Goal: Task Accomplishment & Management: Manage account settings

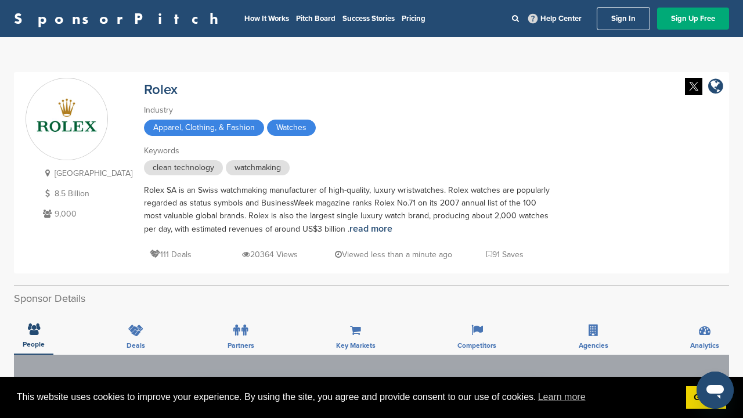
click at [624, 21] on link "Sign In" at bounding box center [623, 18] width 53 height 23
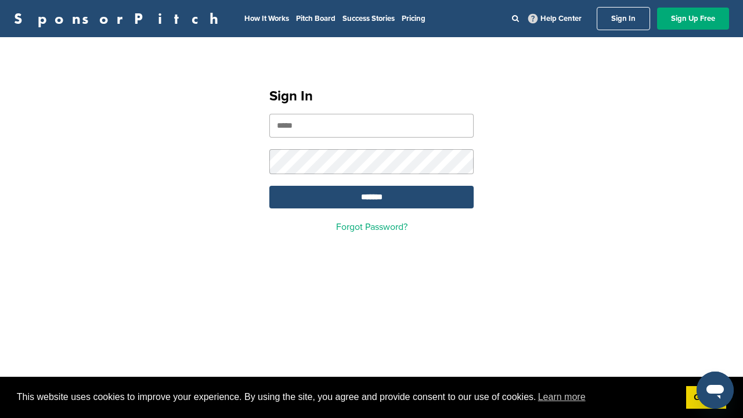
type input "**********"
click at [370, 197] on input "*******" at bounding box center [371, 197] width 204 height 23
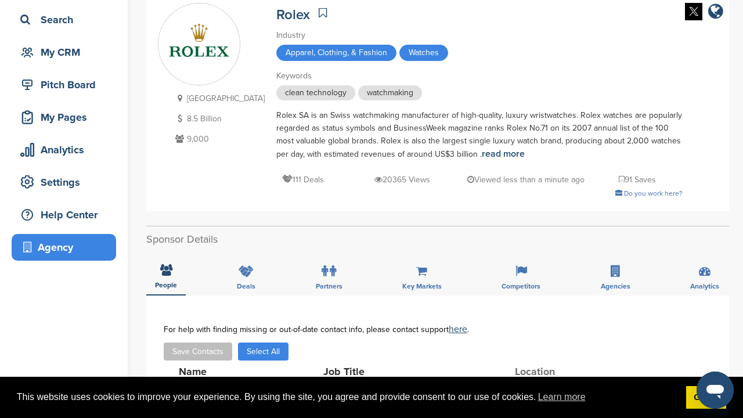
scroll to position [59, 0]
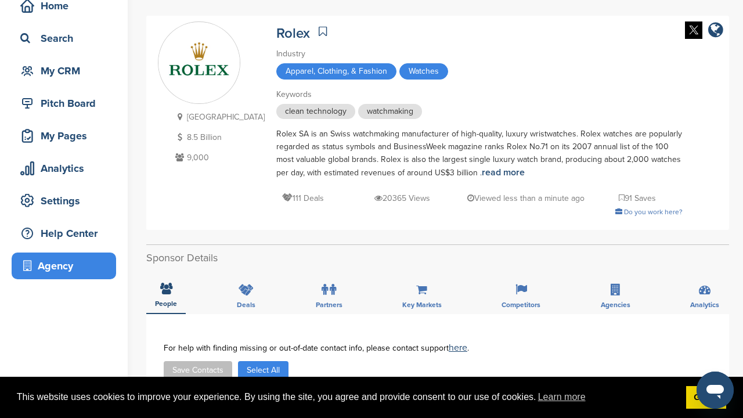
click at [60, 271] on div "Agency" at bounding box center [66, 265] width 99 height 21
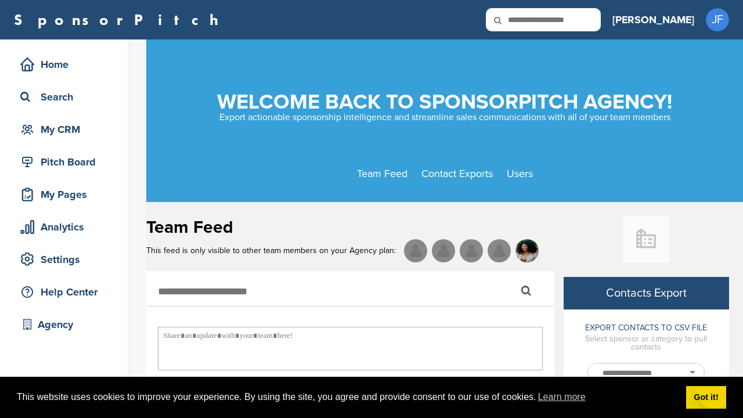
select select
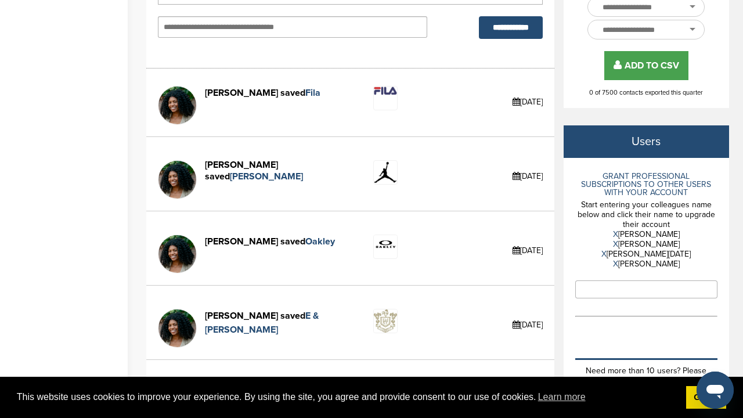
scroll to position [369, 0]
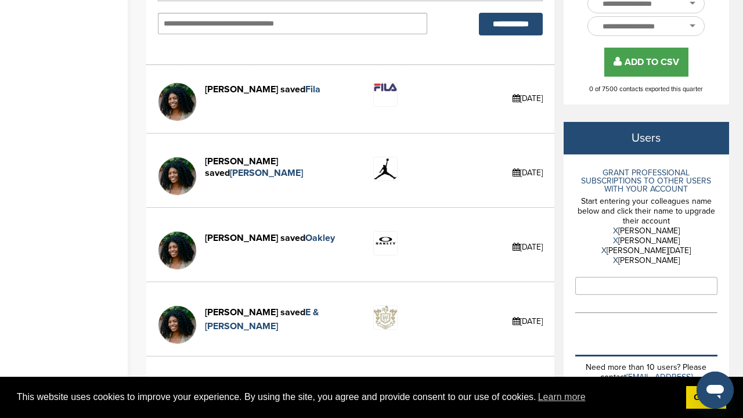
click at [618, 239] on link "X" at bounding box center [615, 241] width 5 height 10
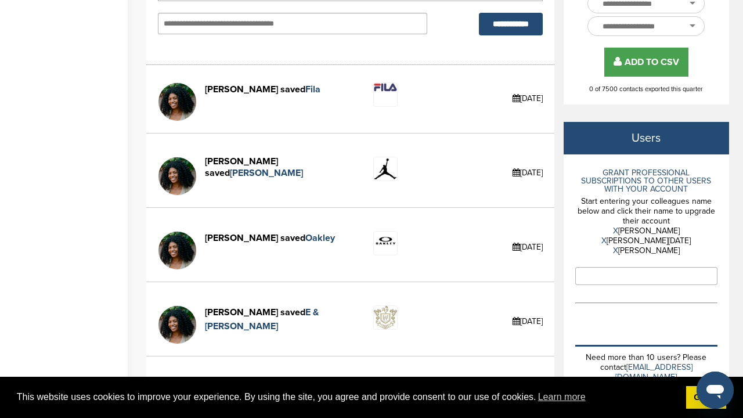
click at [608, 278] on input "text" at bounding box center [646, 276] width 142 height 18
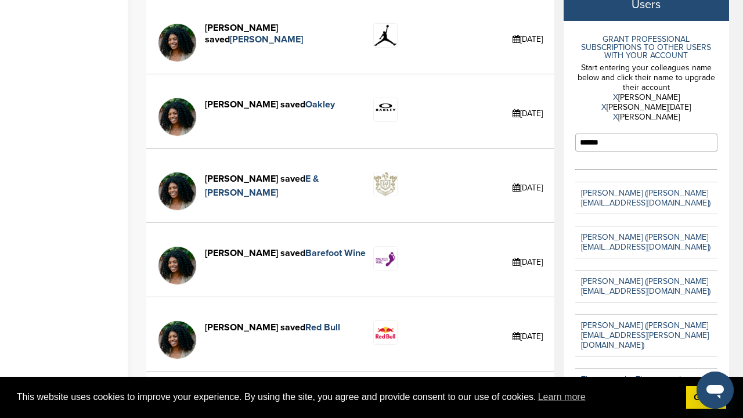
scroll to position [501, 0]
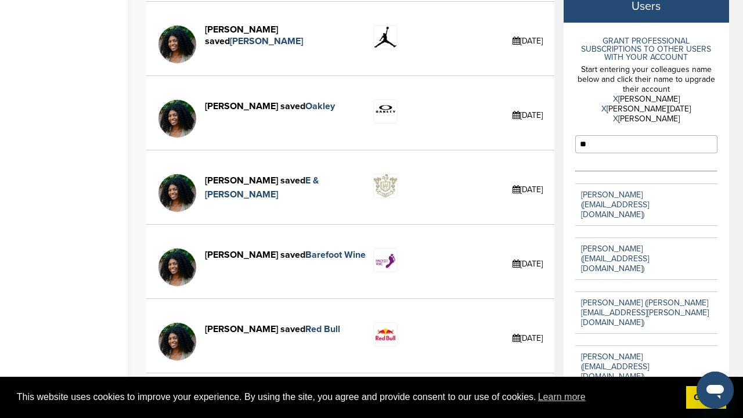
type input "*"
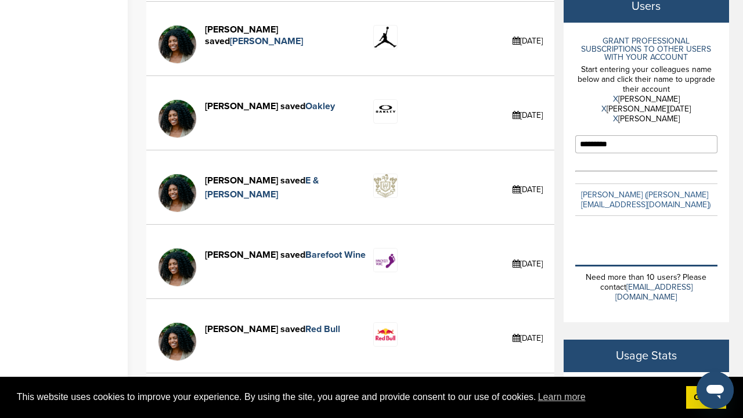
type input "*********"
click at [631, 197] on link "Callie Holley (callie@nicecrowd.com)" at bounding box center [645, 200] width 129 height 20
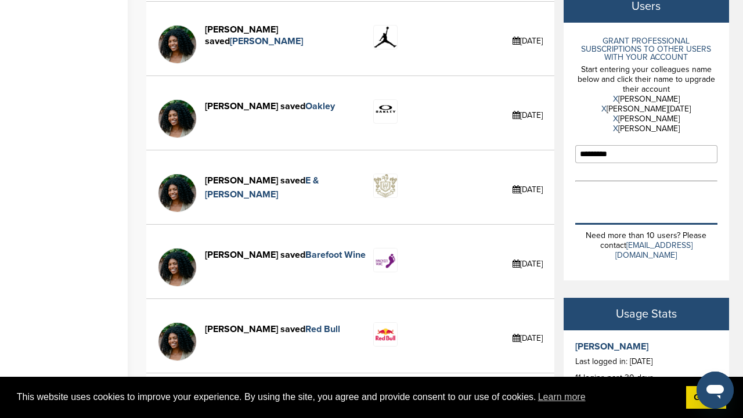
click at [574, 271] on div "GRANT PROFESSIONAL SUBSCRIPTIONS TO OTHER USERS WITH YOUR ACCOUNT Start enterin…" at bounding box center [646, 152] width 165 height 258
drag, startPoint x: 623, startPoint y: 154, endPoint x: 559, endPoint y: 154, distance: 63.9
click at [559, 154] on div "Contacts Export EXPORT CONTACTS TO CSV FILE Select sponsor or category to pull …" at bounding box center [641, 242] width 175 height 1055
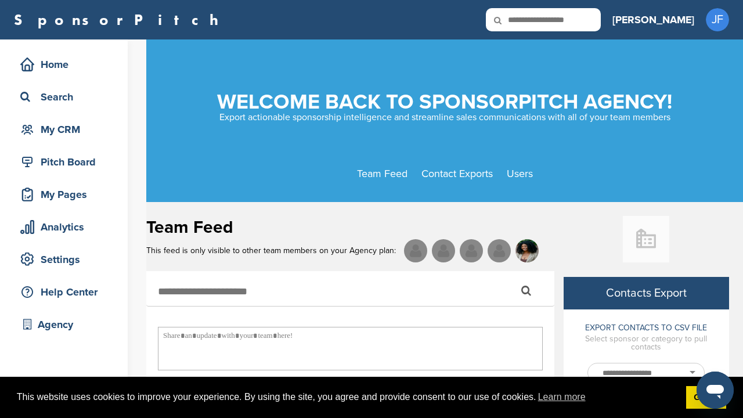
scroll to position [0, 0]
